Goal: Find specific page/section: Find specific page/section

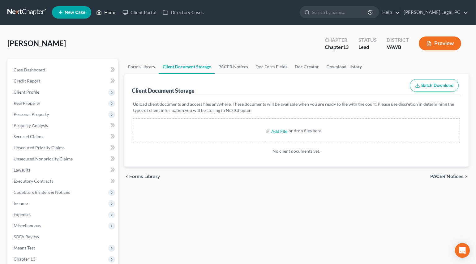
click at [96, 14] on icon at bounding box center [99, 12] width 6 height 7
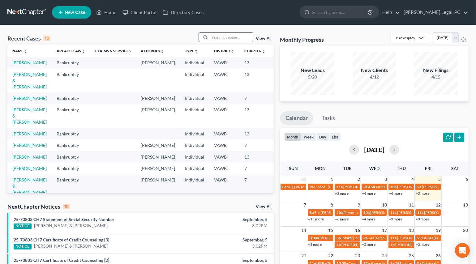
click at [229, 37] on input "search" at bounding box center [231, 37] width 43 height 9
type input "[PERSON_NAME]"
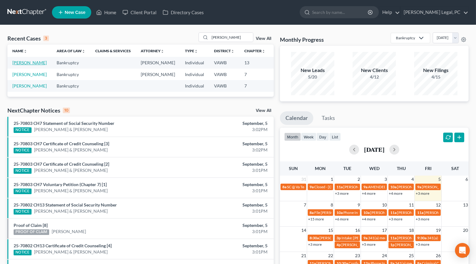
click at [20, 65] on link "[PERSON_NAME]" at bounding box center [29, 62] width 34 height 5
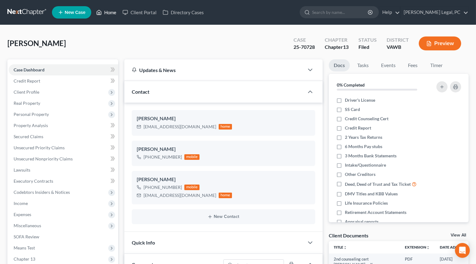
click at [110, 12] on link "Home" at bounding box center [106, 12] width 26 height 11
